Goal: Answer question/provide support

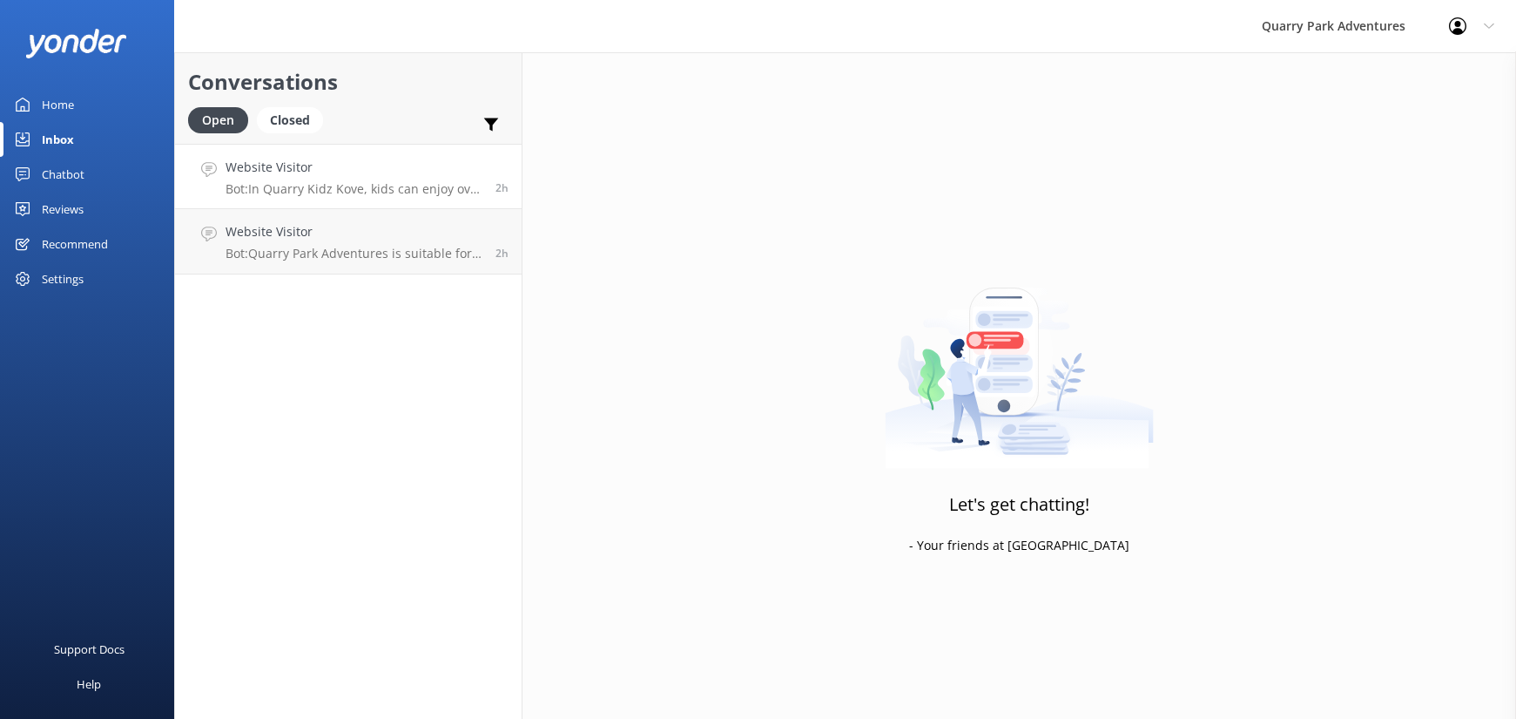
click at [426, 174] on h4 "Website Visitor" at bounding box center [354, 167] width 257 height 19
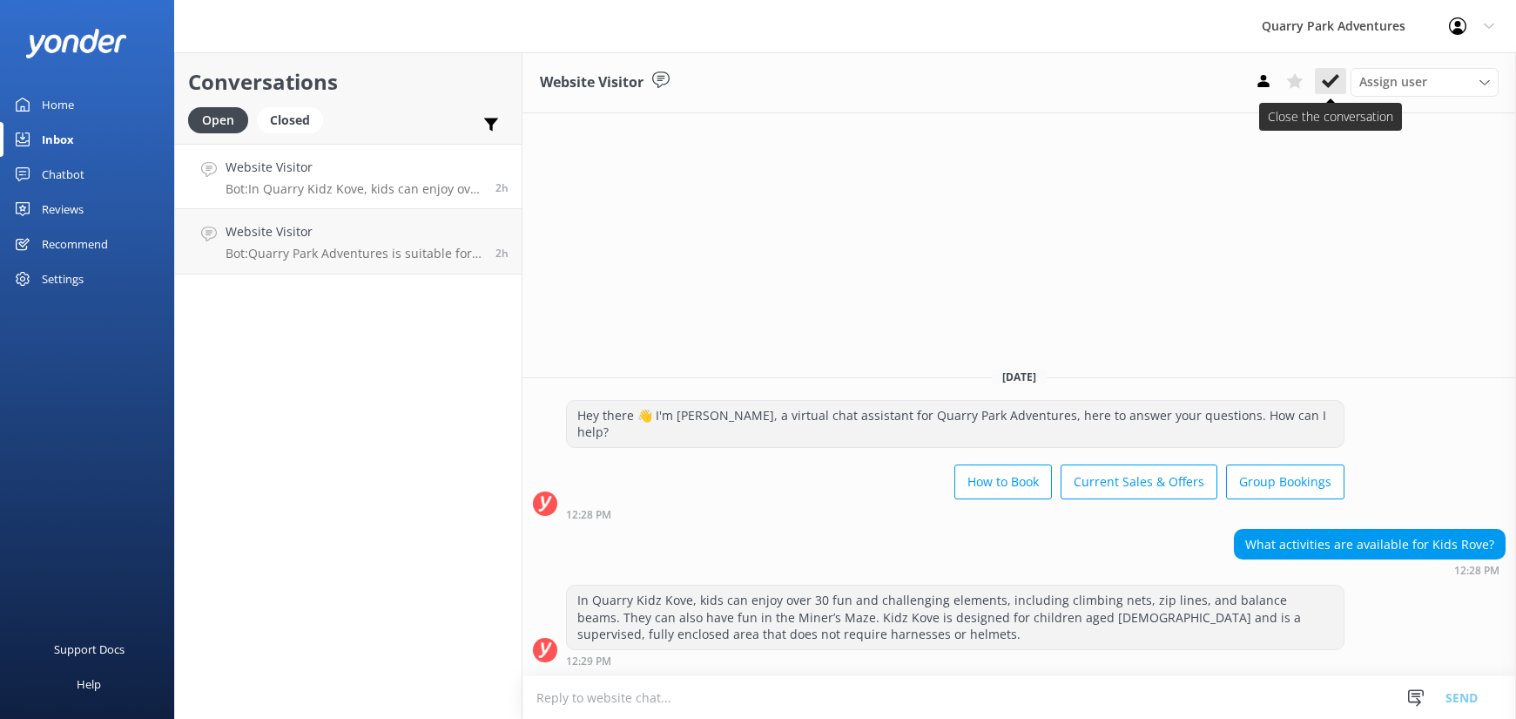
click at [1339, 77] on icon at bounding box center [1330, 80] width 17 height 17
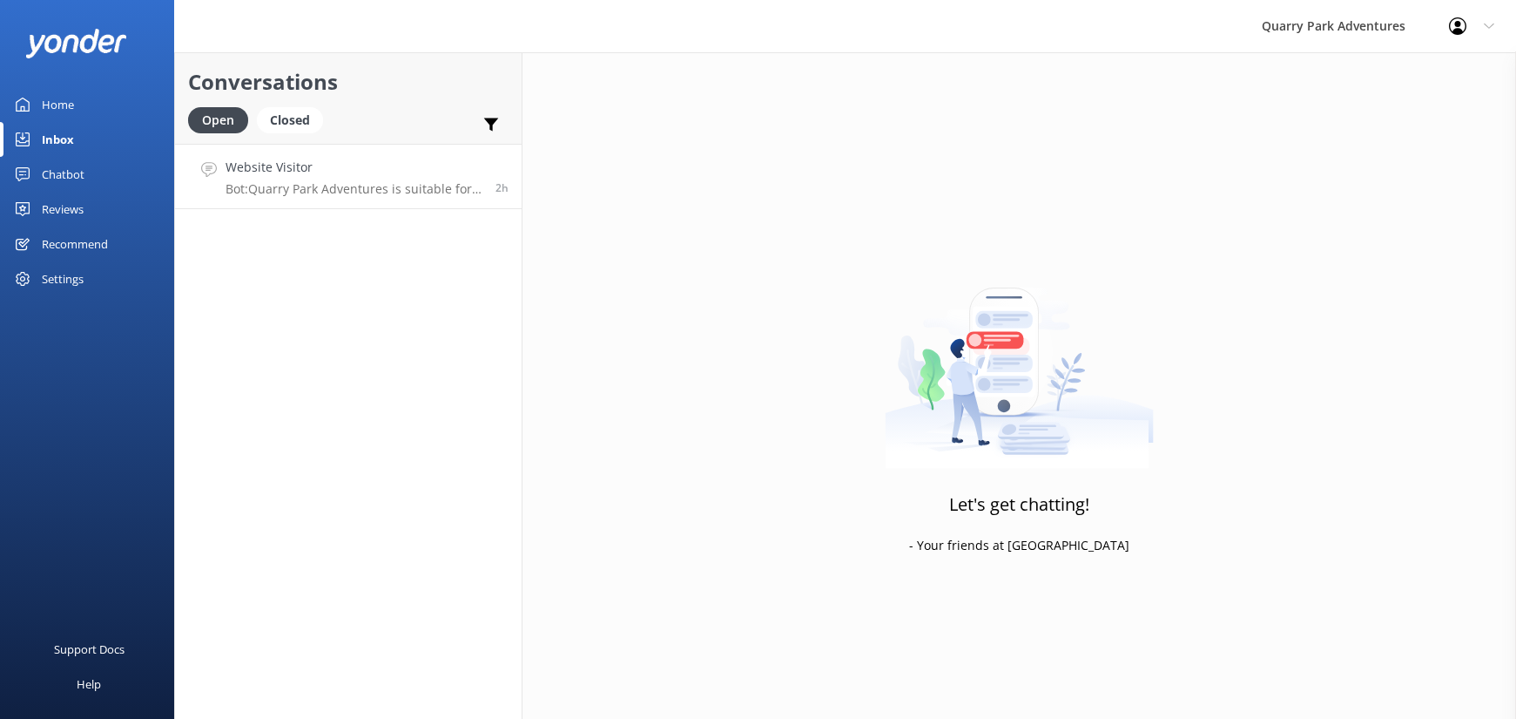
click at [336, 185] on p "Bot: Quarry Park Adventures is suitable for children ages [DEMOGRAPHIC_DATA] an…" at bounding box center [354, 189] width 257 height 16
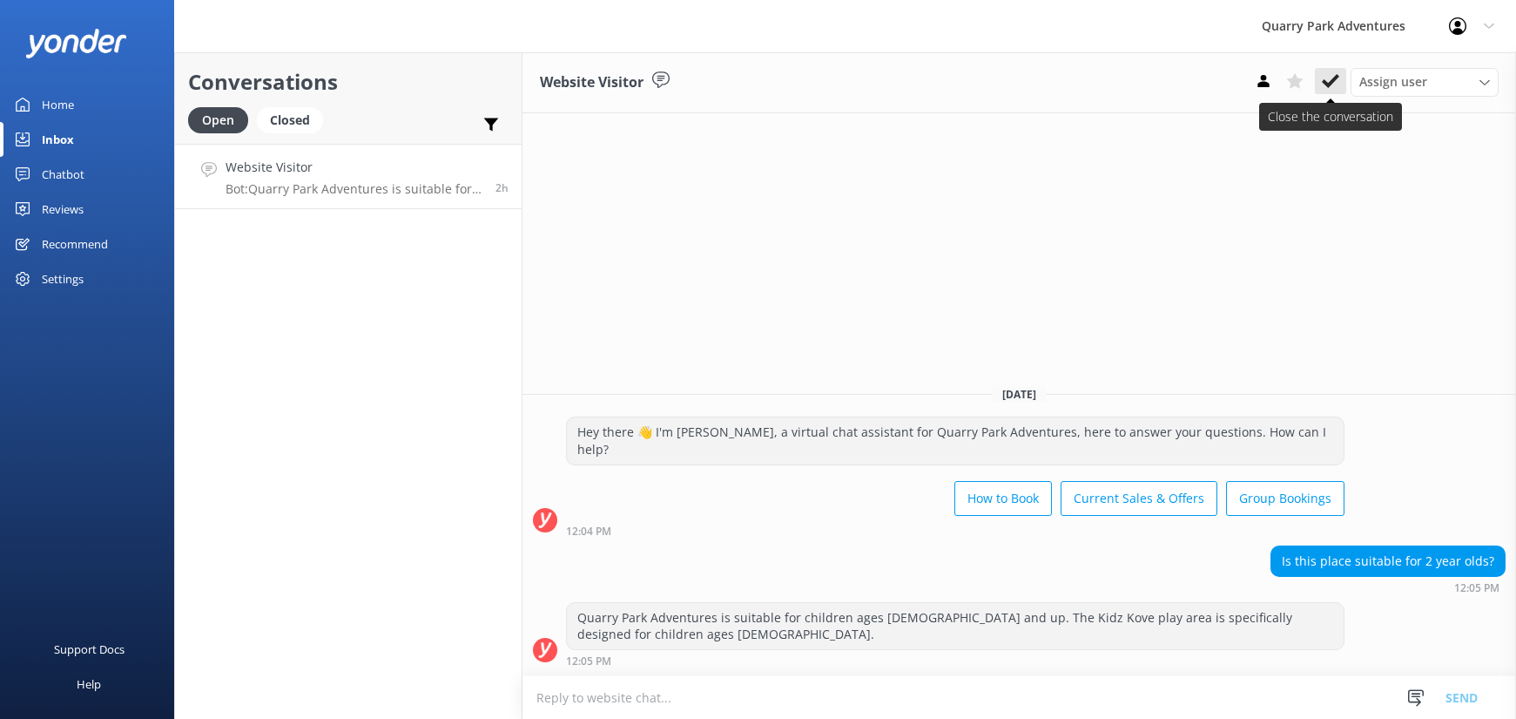
click at [1342, 82] on button at bounding box center [1330, 81] width 31 height 26
